Goal: Check status: Check status

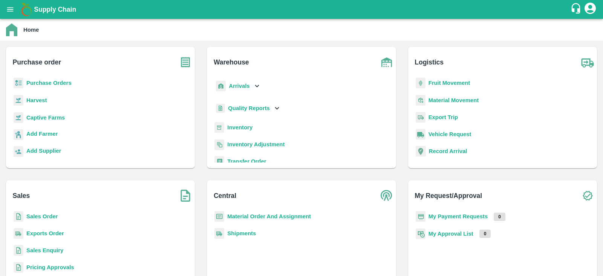
click at [54, 81] on b "Purchase Orders" at bounding box center [48, 83] width 45 height 6
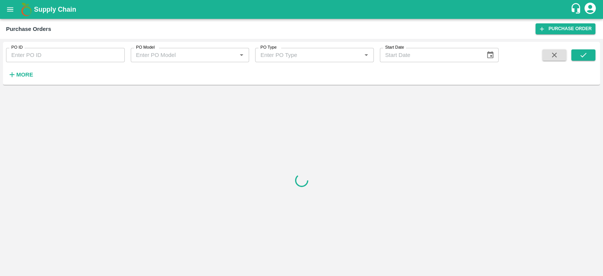
click at [64, 59] on input "PO ID" at bounding box center [65, 55] width 119 height 14
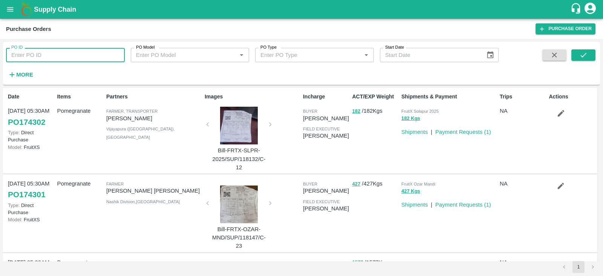
click at [64, 59] on input "PO ID" at bounding box center [65, 55] width 119 height 14
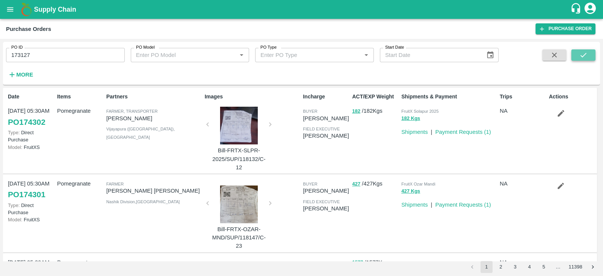
click at [300, 54] on icon "submit" at bounding box center [583, 55] width 8 height 8
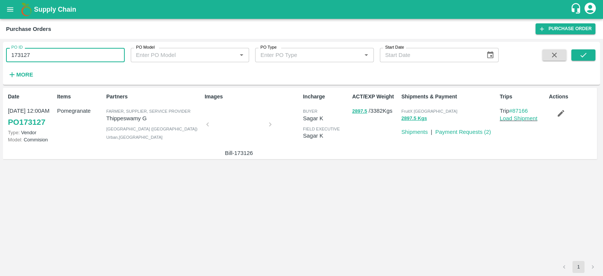
click at [58, 57] on input "173127" at bounding box center [65, 55] width 119 height 14
type input "173334"
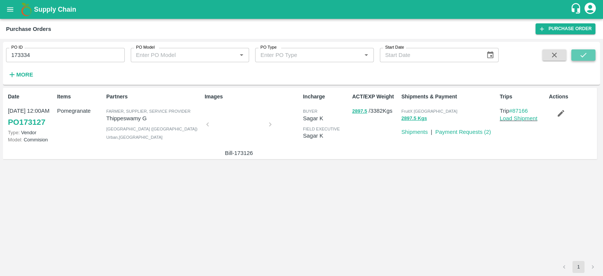
click at [300, 55] on button "submit" at bounding box center [583, 54] width 24 height 11
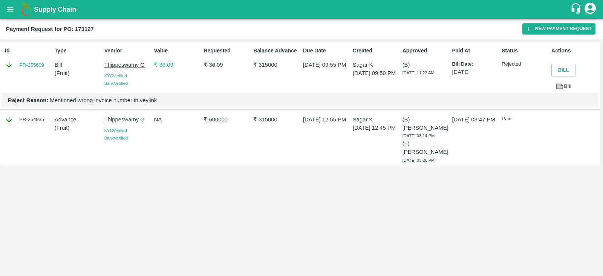
click at [220, 64] on p "₹ 36.09" at bounding box center [227, 65] width 47 height 8
click at [165, 64] on p "₹ 36.09" at bounding box center [177, 65] width 47 height 8
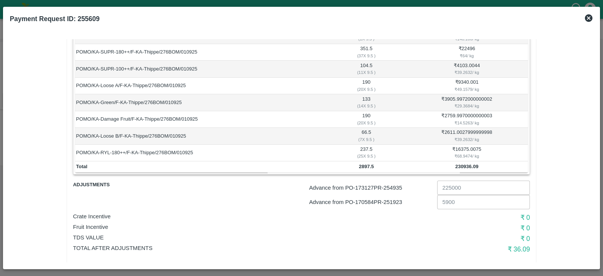
scroll to position [194, 0]
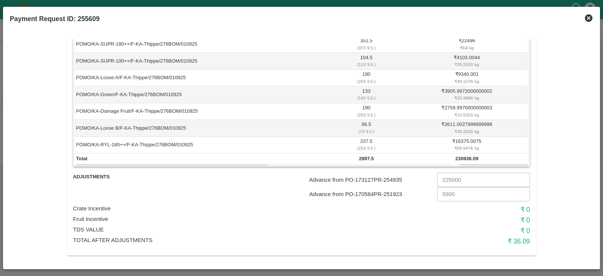
click at [589, 18] on icon at bounding box center [588, 18] width 9 height 9
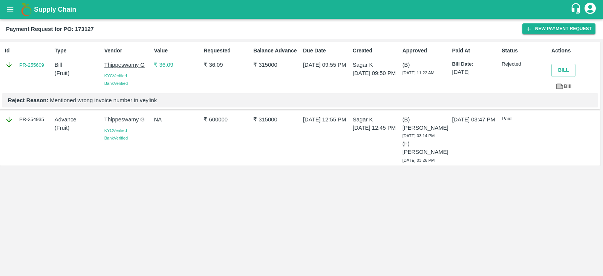
click at [164, 66] on p "₹ 36.09" at bounding box center [177, 65] width 47 height 8
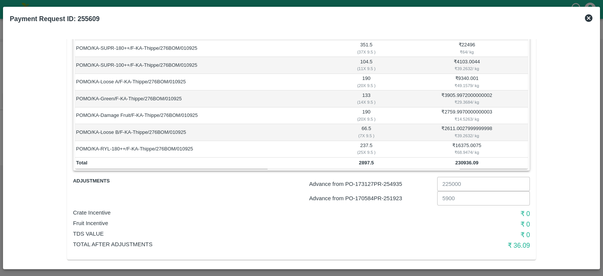
scroll to position [194, 0]
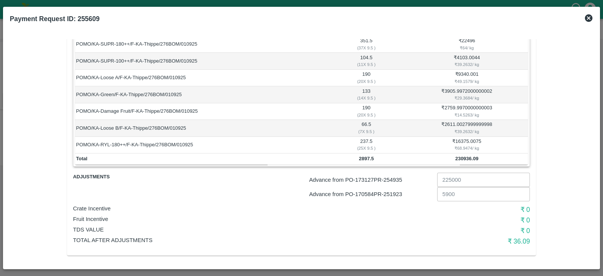
click at [588, 16] on icon at bounding box center [589, 18] width 8 height 8
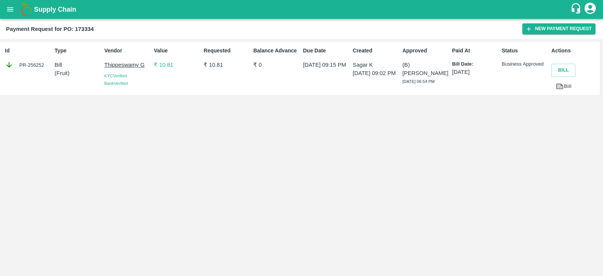
click at [167, 65] on p "₹ 10.81" at bounding box center [177, 65] width 47 height 8
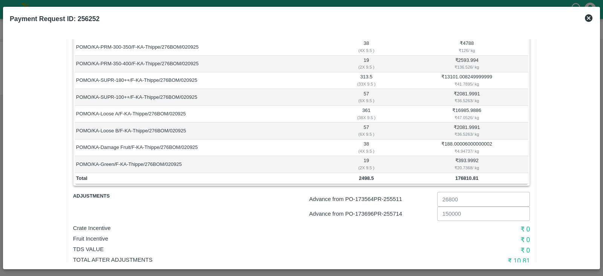
scroll to position [177, 0]
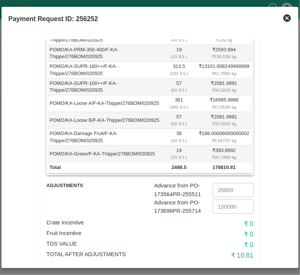
scroll to position [182, 0]
